Goal: Task Accomplishment & Management: Use online tool/utility

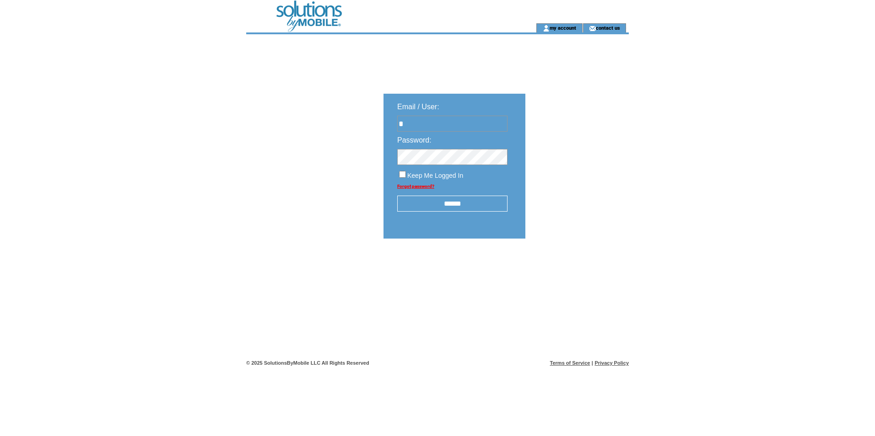
type input "**"
type input "**********"
click at [419, 207] on input "******" at bounding box center [452, 204] width 110 height 16
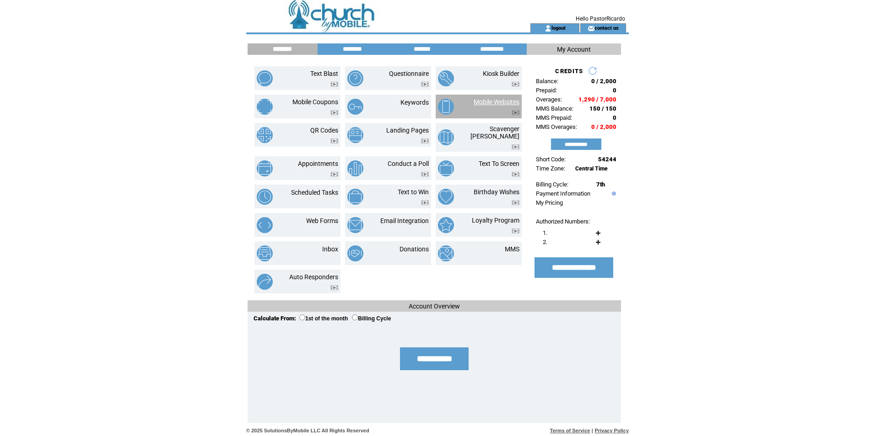
click at [487, 102] on link "Mobile Websites" at bounding box center [497, 101] width 46 height 7
